Goal: Check status: Check status

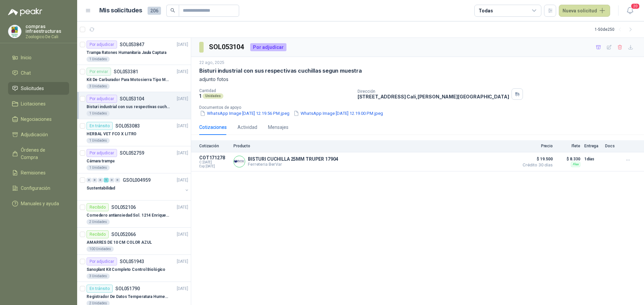
click at [39, 88] on span "Solicitudes" at bounding box center [32, 88] width 23 height 7
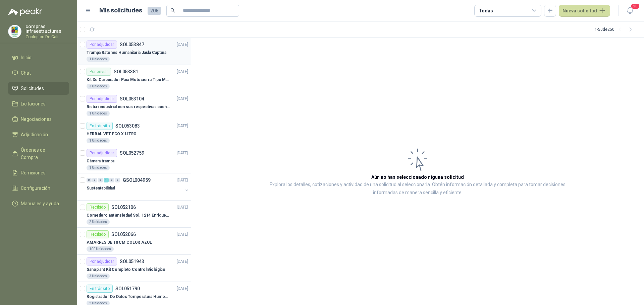
click at [153, 46] on div "Por adjudicar SOL053847 [DATE]" at bounding box center [138, 45] width 102 height 8
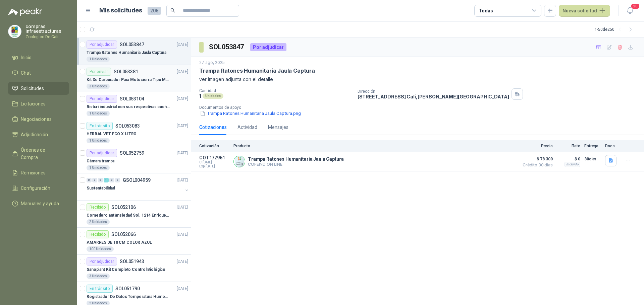
click at [118, 69] on p "SOL053381" at bounding box center [126, 71] width 24 height 5
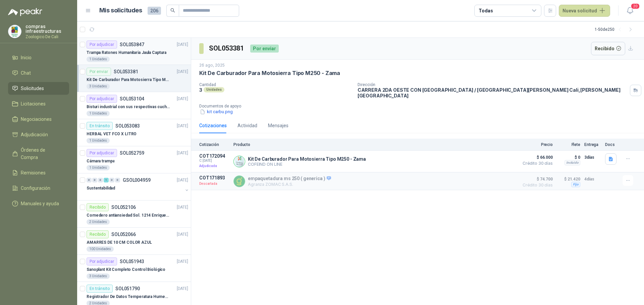
click at [129, 47] on div "Por adjudicar SOL053847" at bounding box center [116, 45] width 58 height 8
